Goal: Check status

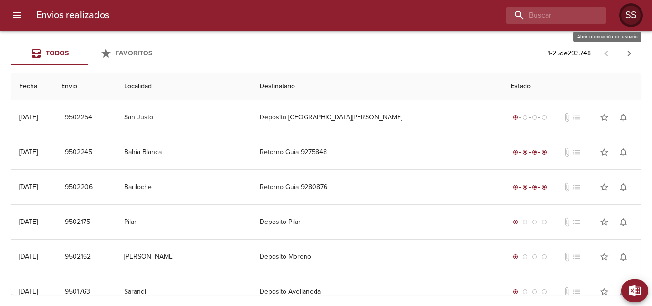
click at [621, 15] on div "SS" at bounding box center [630, 15] width 19 height 19
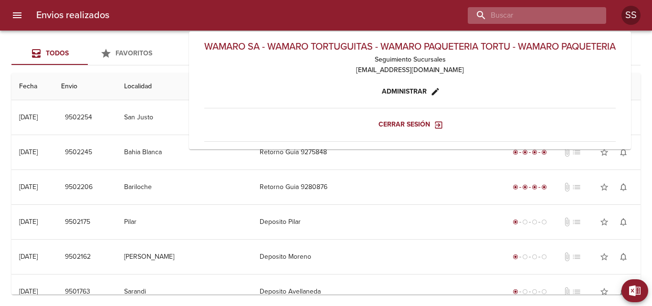
click at [542, 16] on input "buscar" at bounding box center [529, 15] width 122 height 17
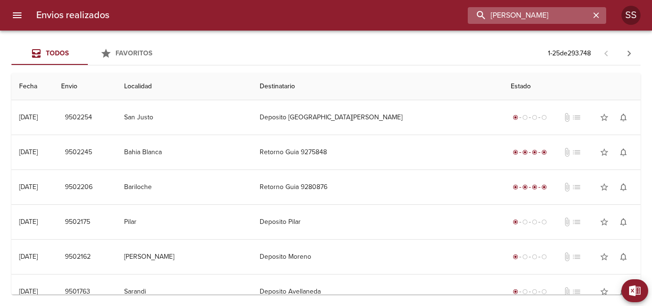
type input "[PERSON_NAME]"
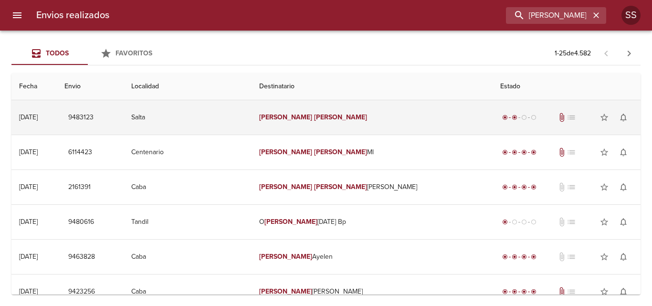
click at [334, 115] on em "[PERSON_NAME]" at bounding box center [340, 117] width 53 height 8
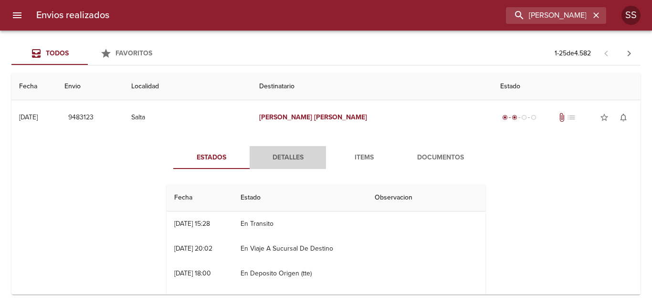
click at [283, 156] on span "Detalles" at bounding box center [287, 158] width 65 height 12
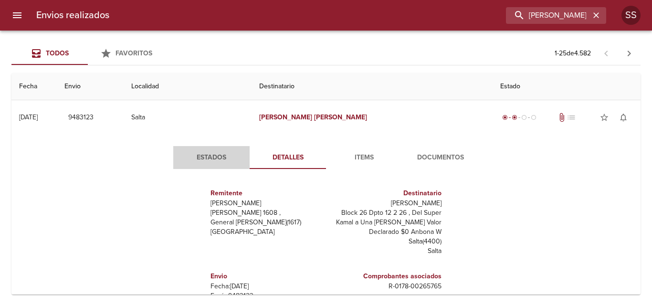
click at [216, 155] on span "Estados" at bounding box center [211, 158] width 65 height 12
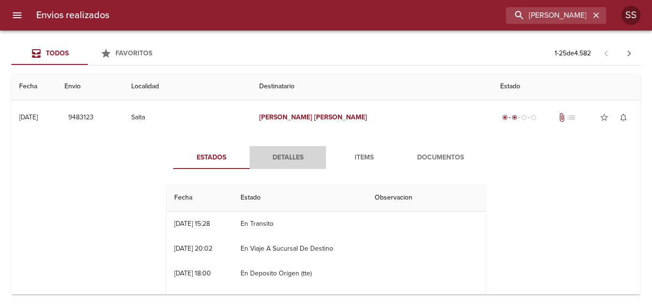
click at [291, 159] on span "Detalles" at bounding box center [287, 158] width 65 height 12
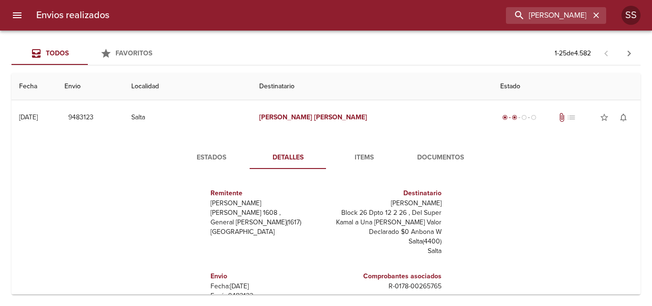
click at [210, 156] on span "Estados" at bounding box center [211, 158] width 65 height 12
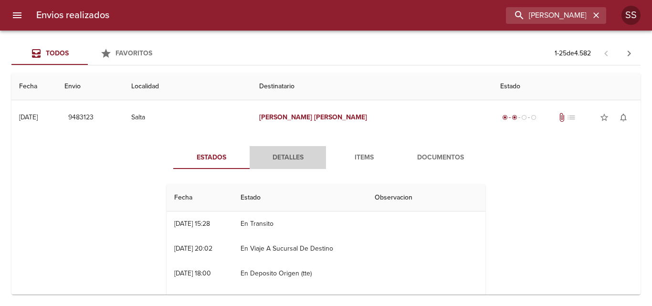
click at [284, 159] on span "Detalles" at bounding box center [287, 158] width 65 height 12
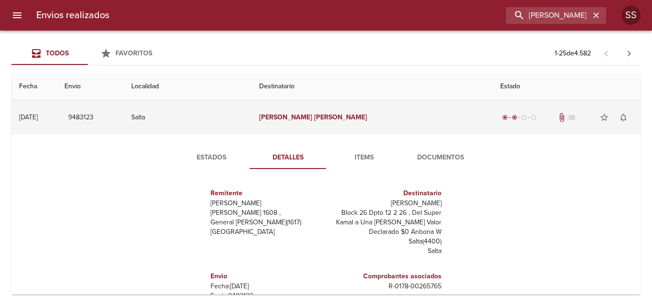
click at [322, 119] on em "[PERSON_NAME]" at bounding box center [340, 117] width 53 height 8
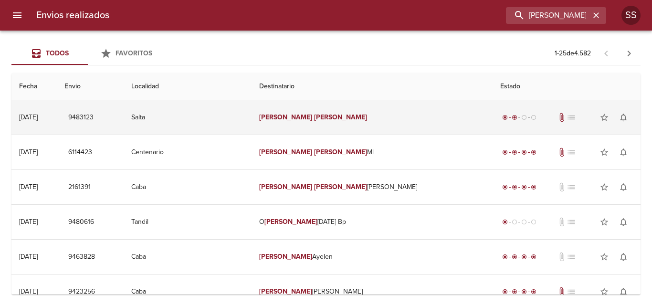
click at [324, 120] on em "[PERSON_NAME]" at bounding box center [340, 117] width 53 height 8
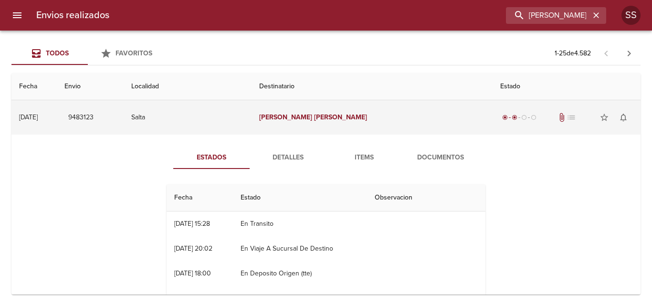
click at [329, 116] on em "[PERSON_NAME]" at bounding box center [340, 117] width 53 height 8
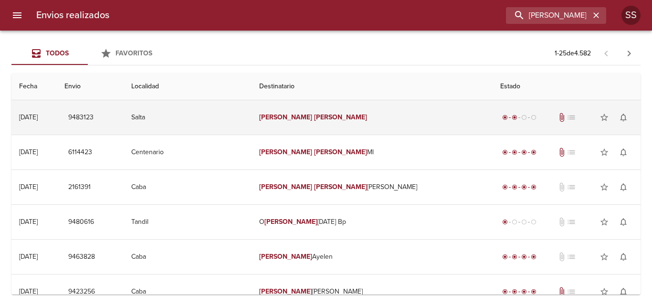
click at [329, 116] on em "[PERSON_NAME]" at bounding box center [340, 117] width 53 height 8
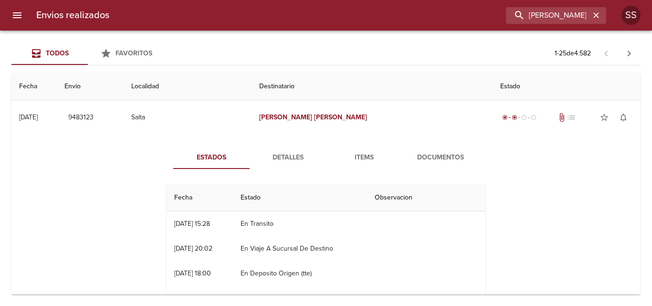
click at [293, 157] on span "Detalles" at bounding box center [287, 158] width 65 height 12
